Goal: Task Accomplishment & Management: Use online tool/utility

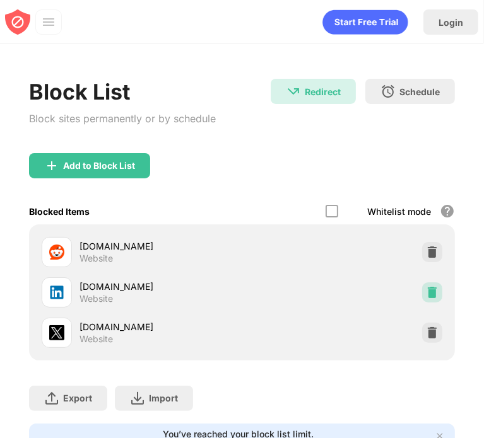
click at [426, 293] on img at bounding box center [432, 292] width 13 height 13
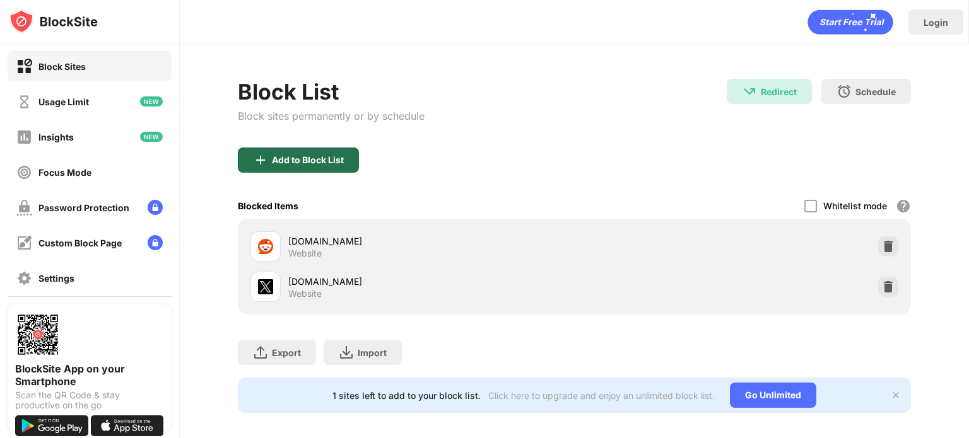
click at [320, 158] on div "Add to Block List" at bounding box center [308, 160] width 72 height 10
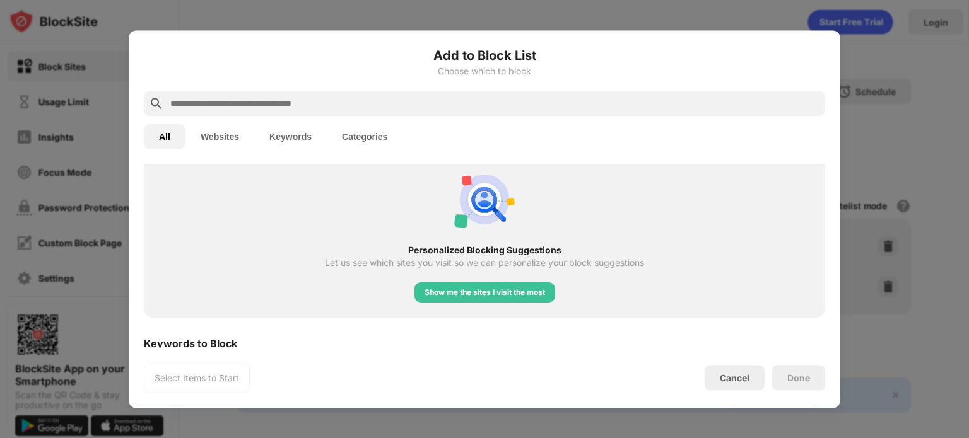
scroll to position [626, 0]
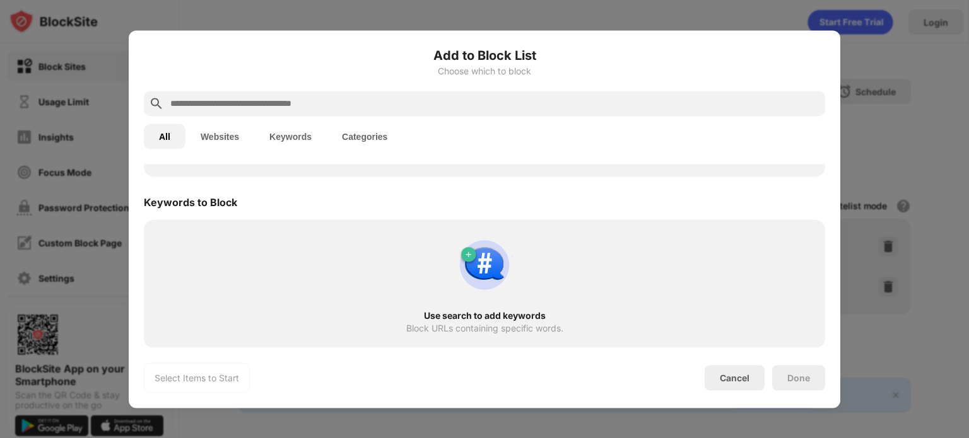
click at [272, 102] on input "text" at bounding box center [494, 103] width 651 height 15
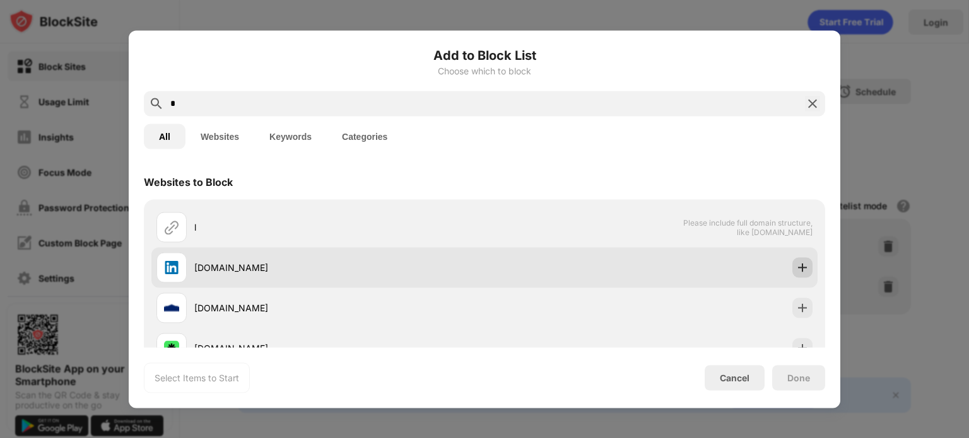
type input "*"
click at [483, 262] on img at bounding box center [802, 267] width 13 height 13
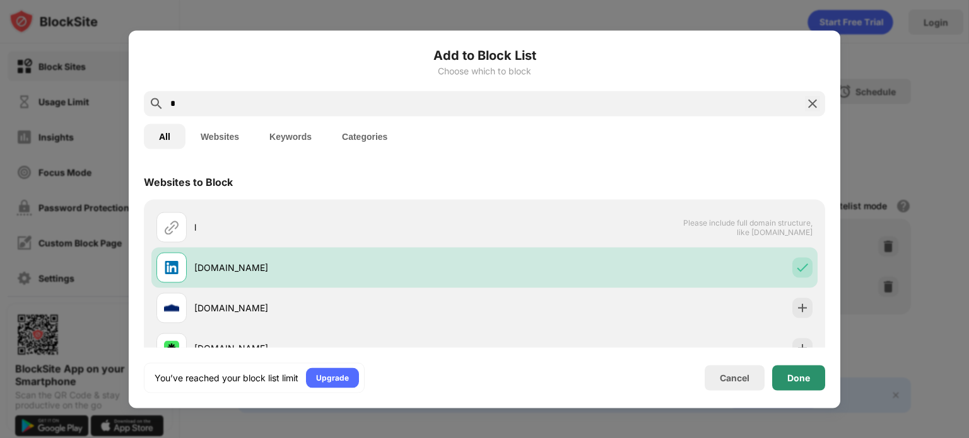
click at [483, 371] on div "Done" at bounding box center [798, 377] width 53 height 25
